Goal: Transaction & Acquisition: Purchase product/service

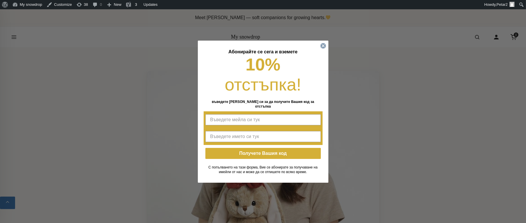
click at [324, 47] on icon "Close dialog" at bounding box center [323, 46] width 2 height 2
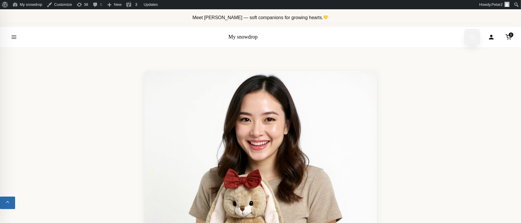
click at [471, 40] on icon "Open search" at bounding box center [472, 37] width 6 height 10
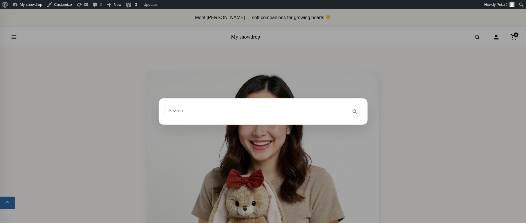
click at [301, 121] on div "Search Search for: Search Search" at bounding box center [263, 111] width 209 height 26
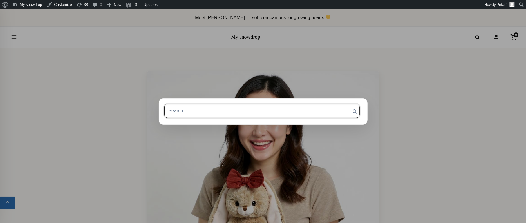
click at [302, 112] on input "Search for:" at bounding box center [262, 111] width 196 height 14
type input "My rabbit"
click at [348, 104] on input "Search" at bounding box center [355, 111] width 15 height 15
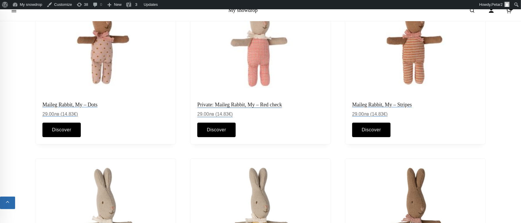
scroll to position [45, 0]
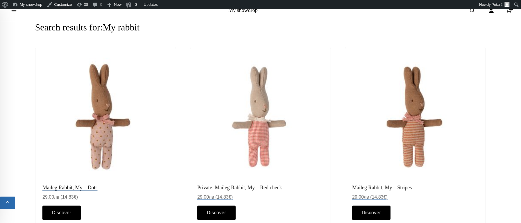
click at [108, 126] on img at bounding box center [105, 117] width 133 height 133
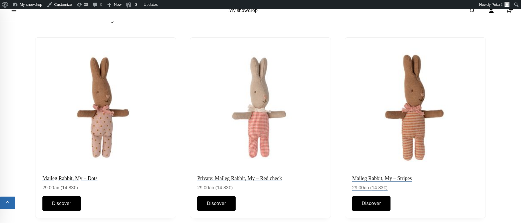
scroll to position [203, 0]
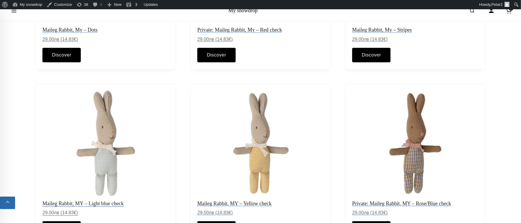
click at [103, 146] on img at bounding box center [105, 143] width 133 height 111
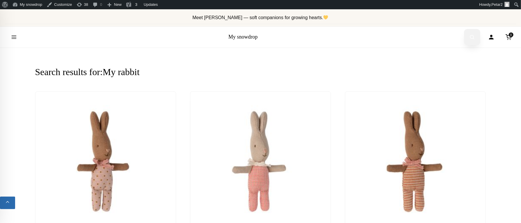
click at [470, 39] on icon "Open search" at bounding box center [472, 37] width 6 height 10
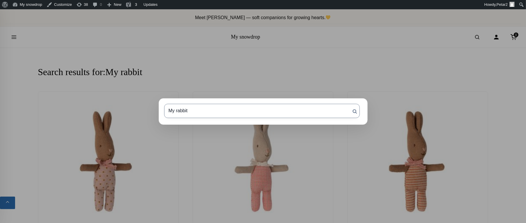
click at [285, 116] on input "My rabbit" at bounding box center [262, 111] width 196 height 14
type input "micro"
click at [348, 104] on input "Search" at bounding box center [355, 111] width 15 height 15
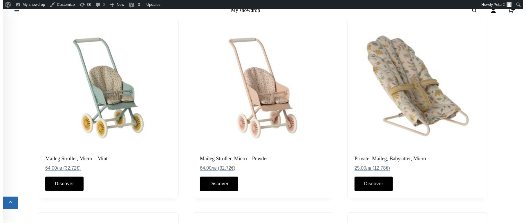
scroll to position [73, 0]
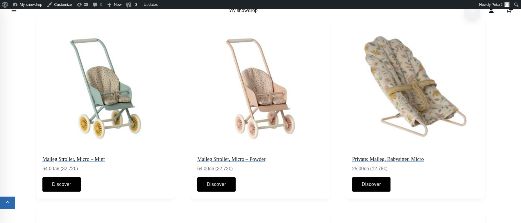
click at [469, 13] on icon "Open search" at bounding box center [472, 10] width 6 height 10
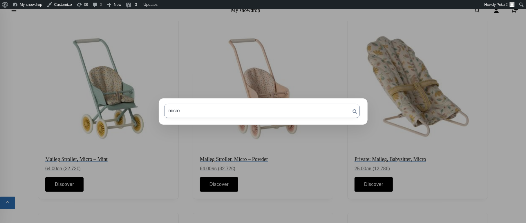
click at [234, 109] on input "micro" at bounding box center [262, 111] width 196 height 14
type input "micro bunny"
click at [348, 104] on input "Search" at bounding box center [355, 111] width 15 height 15
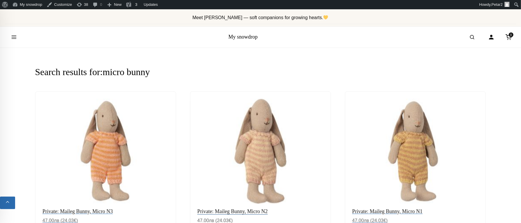
click at [263, 138] on img at bounding box center [260, 151] width 133 height 111
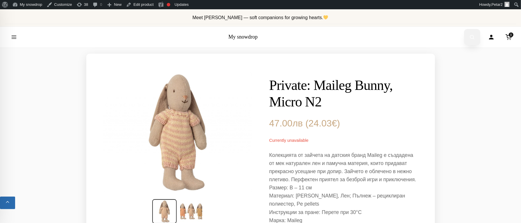
click at [470, 42] on icon "Open search" at bounding box center [472, 37] width 6 height 10
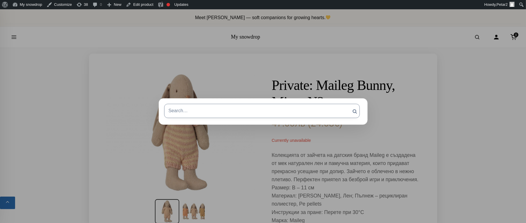
click at [179, 116] on input "Search for:" at bounding box center [262, 111] width 196 height 14
type input "micro [PERSON_NAME]"
click at [348, 104] on input "Search" at bounding box center [355, 111] width 15 height 15
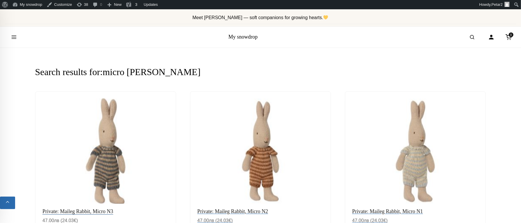
click at [117, 148] on img at bounding box center [105, 151] width 133 height 111
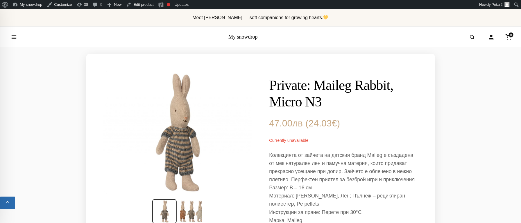
click at [234, 40] on div "My snowdrop" at bounding box center [242, 37] width 29 height 8
